Goal: Information Seeking & Learning: Learn about a topic

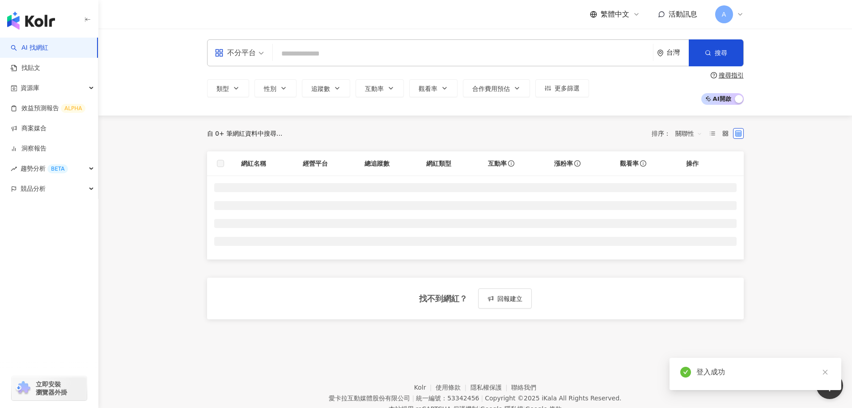
drag, startPoint x: 328, startPoint y: 58, endPoint x: 169, endPoint y: 72, distance: 159.5
click at [328, 58] on input "search" at bounding box center [462, 53] width 373 height 17
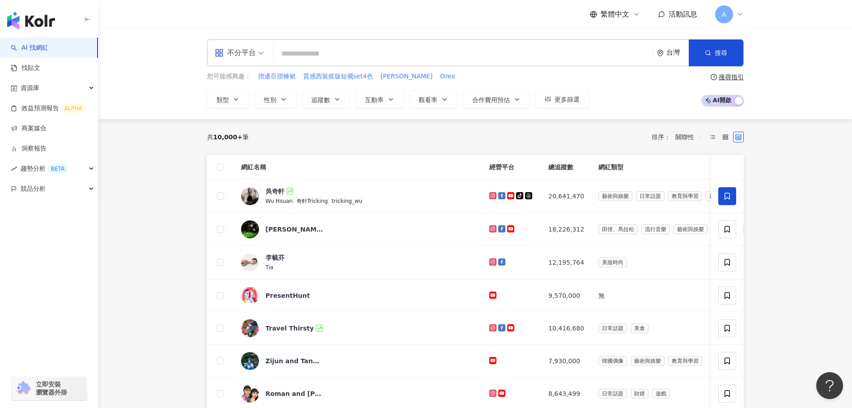
drag, startPoint x: 178, startPoint y: 249, endPoint x: 216, endPoint y: 137, distance: 117.9
click at [178, 248] on main "不分平台 台灣 搜尋 您可能感興趣： 摺邊百摺褲裙 質感西裝挺版短襯set4色 Oreo巧克力可朗芙 Oreo 類型 性別 追蹤數 互動率 觀看率 合作費用預…" at bounding box center [475, 355] width 754 height 653
click at [314, 59] on input "search" at bounding box center [462, 53] width 373 height 17
click at [315, 49] on input "search" at bounding box center [462, 53] width 373 height 17
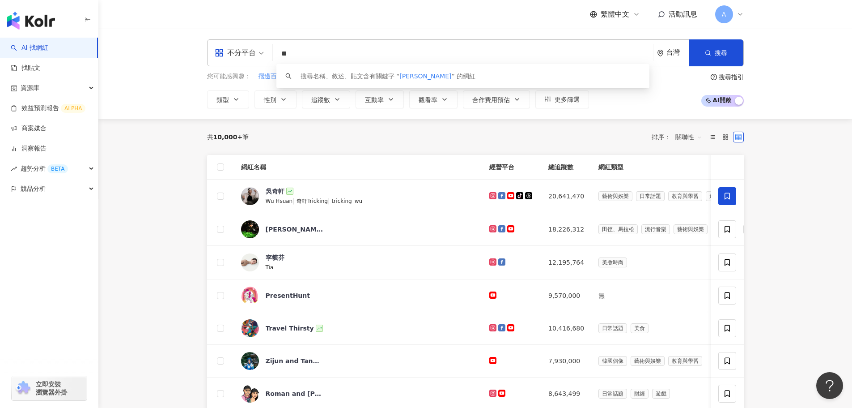
type input "**"
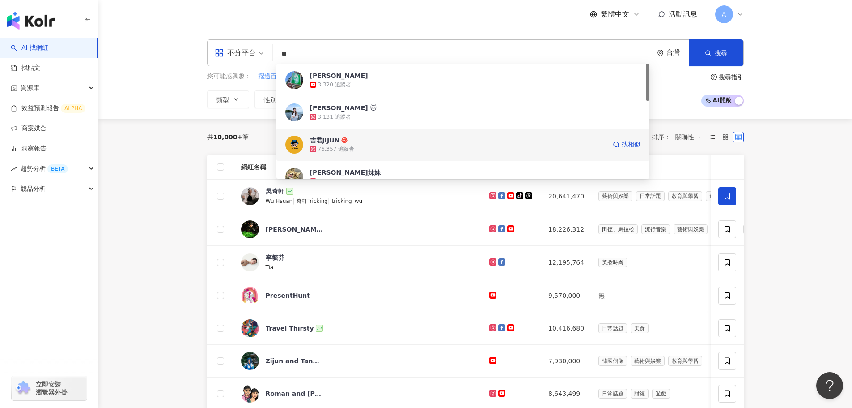
click at [409, 137] on span "吉君JIJUN" at bounding box center [458, 140] width 296 height 9
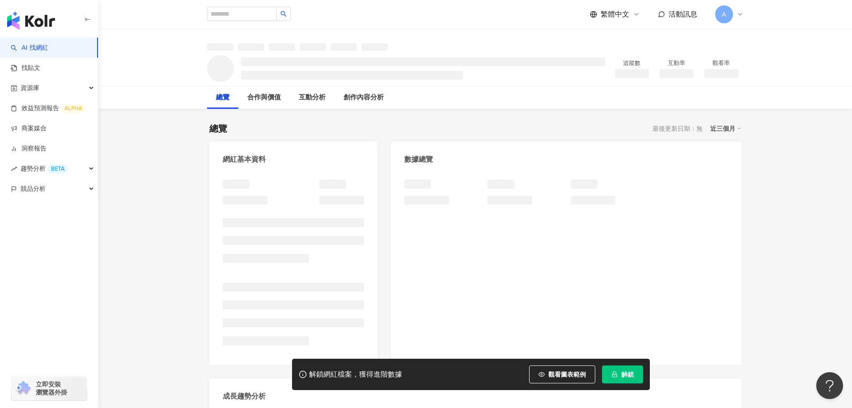
click at [627, 376] on span "解鎖" at bounding box center [627, 373] width 13 height 7
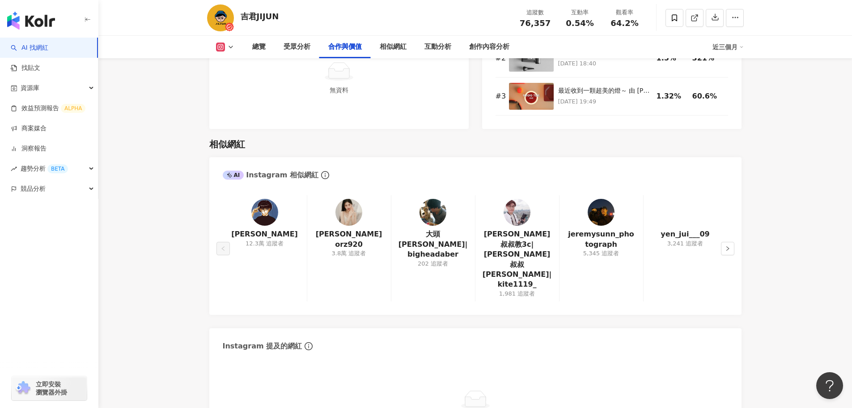
scroll to position [1387, 0]
drag, startPoint x: 517, startPoint y: 238, endPoint x: 730, endPoint y: 229, distance: 213.1
click at [730, 245] on icon "right" at bounding box center [727, 247] width 5 height 5
